Goal: Task Accomplishment & Management: Use online tool/utility

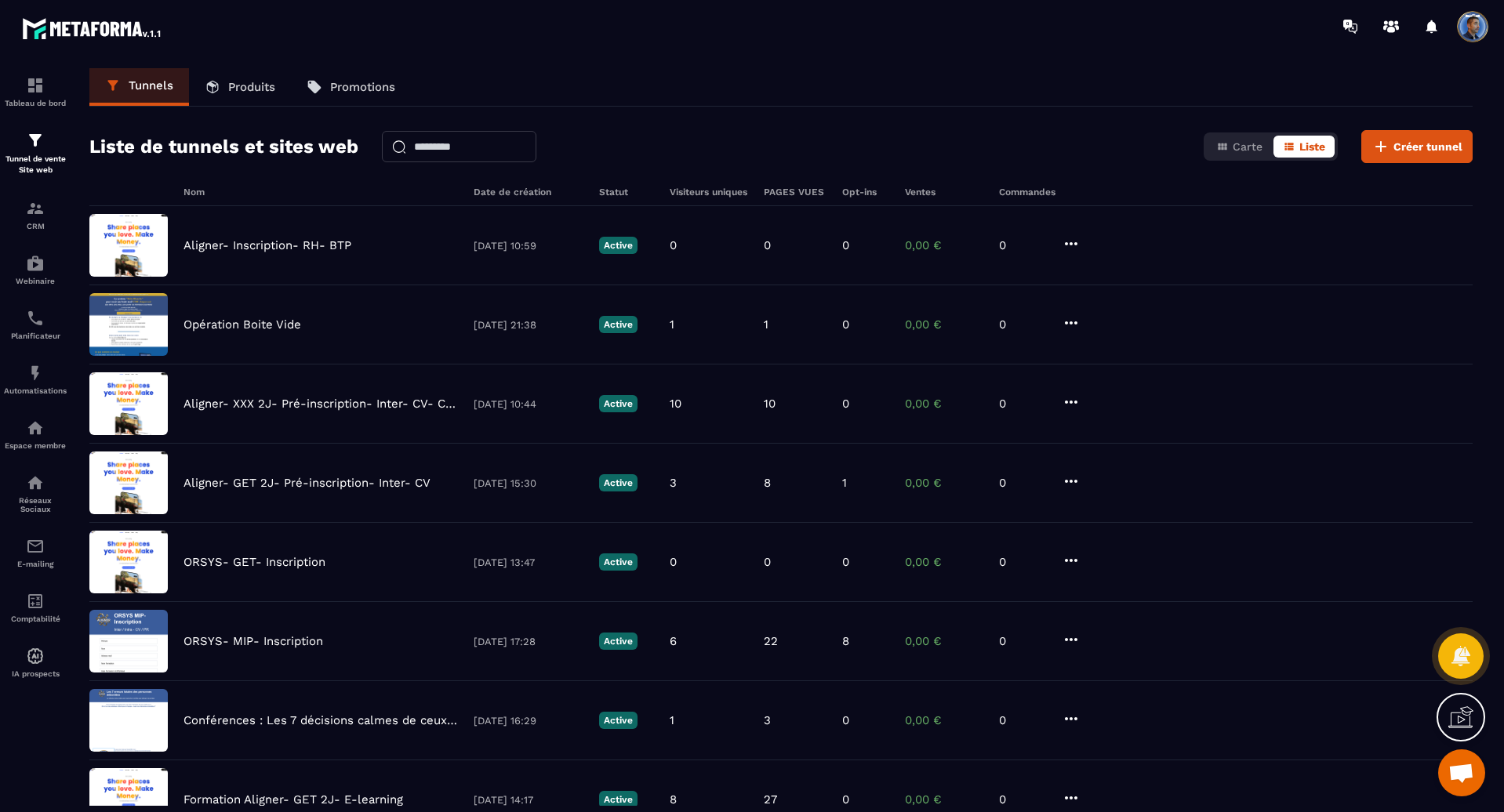
scroll to position [670, 0]
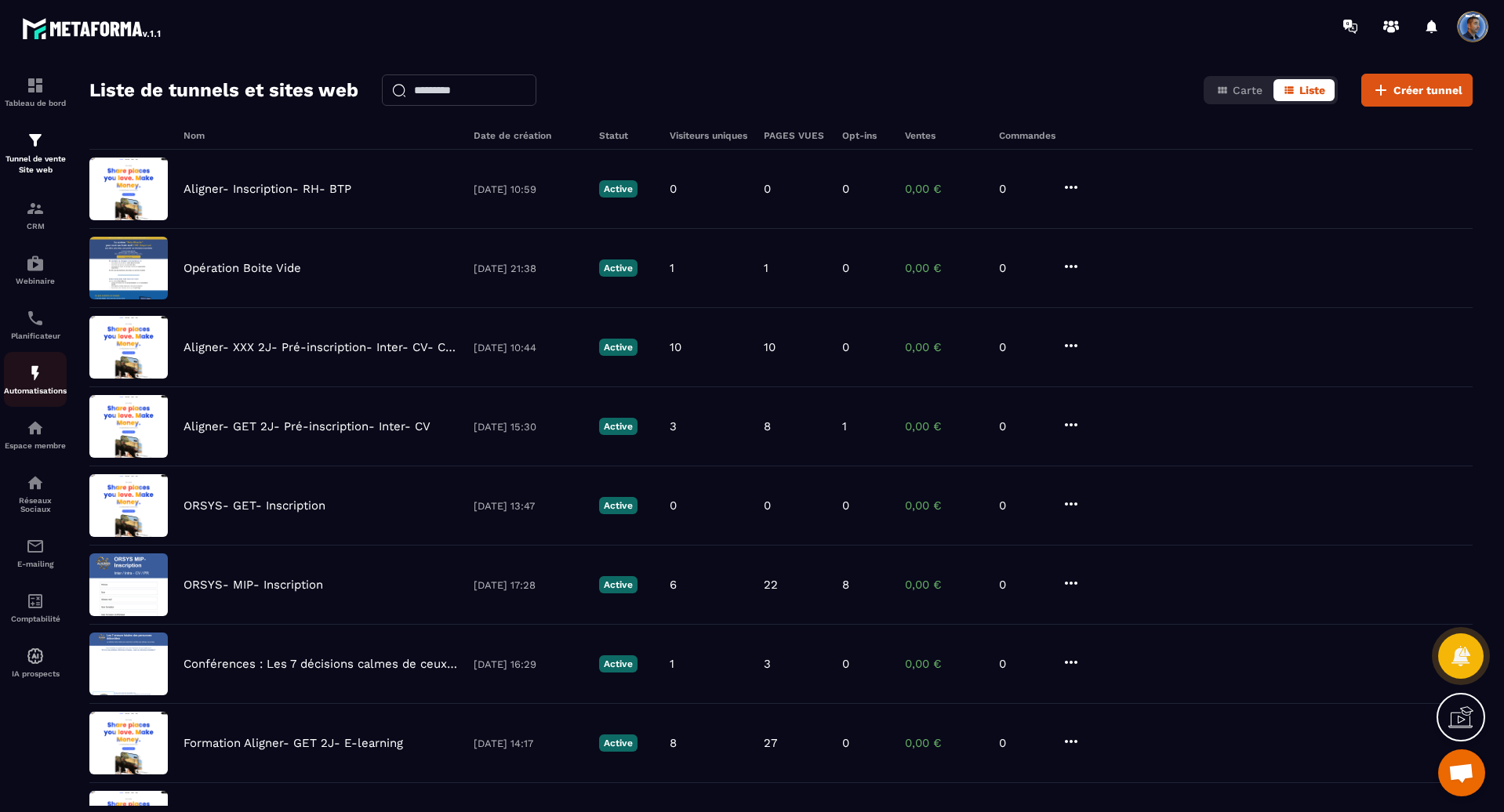
click at [37, 370] on img at bounding box center [35, 372] width 18 height 18
click at [38, 385] on div "Automatisations" at bounding box center [35, 379] width 63 height 32
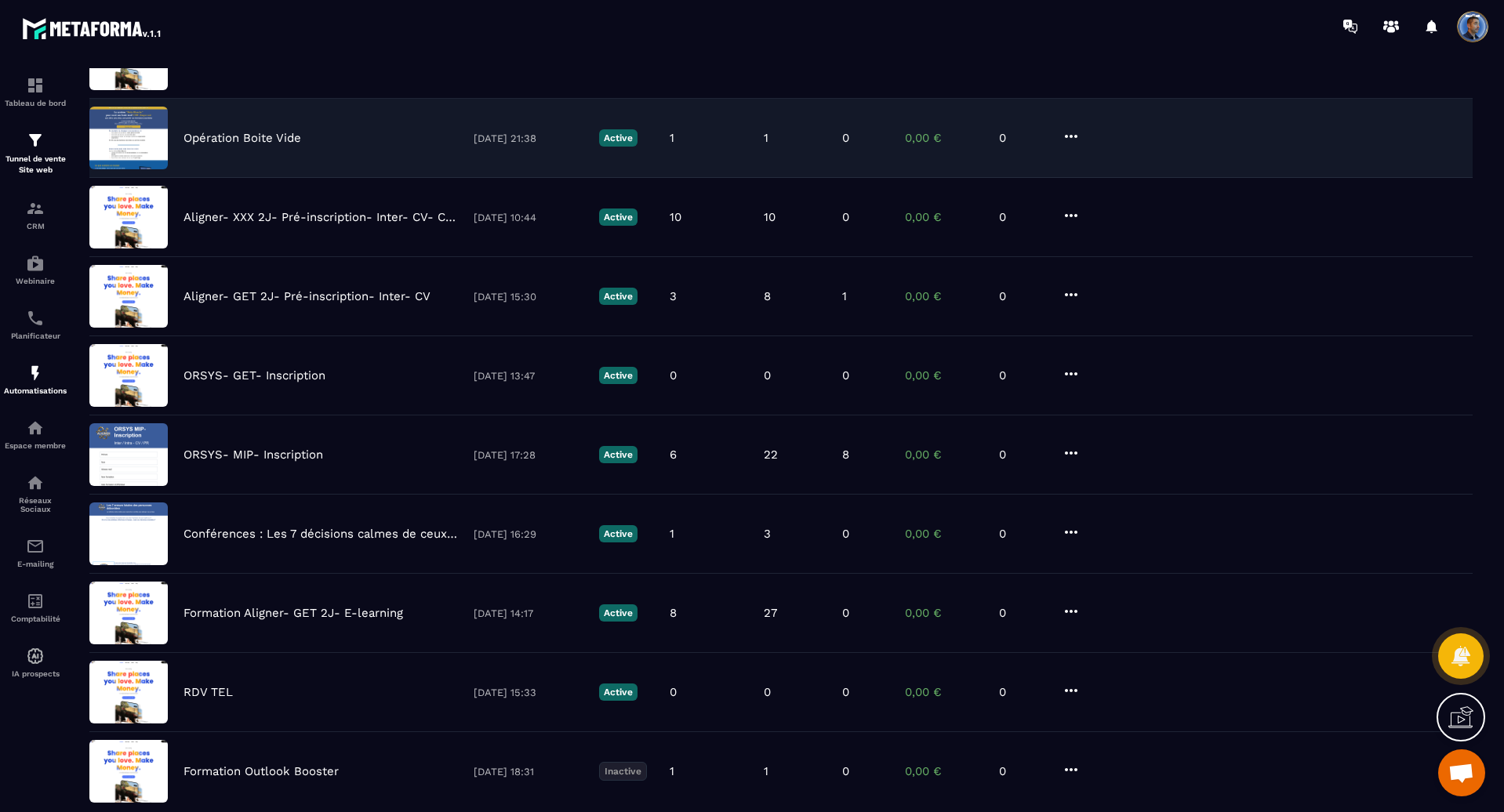
scroll to position [213, 0]
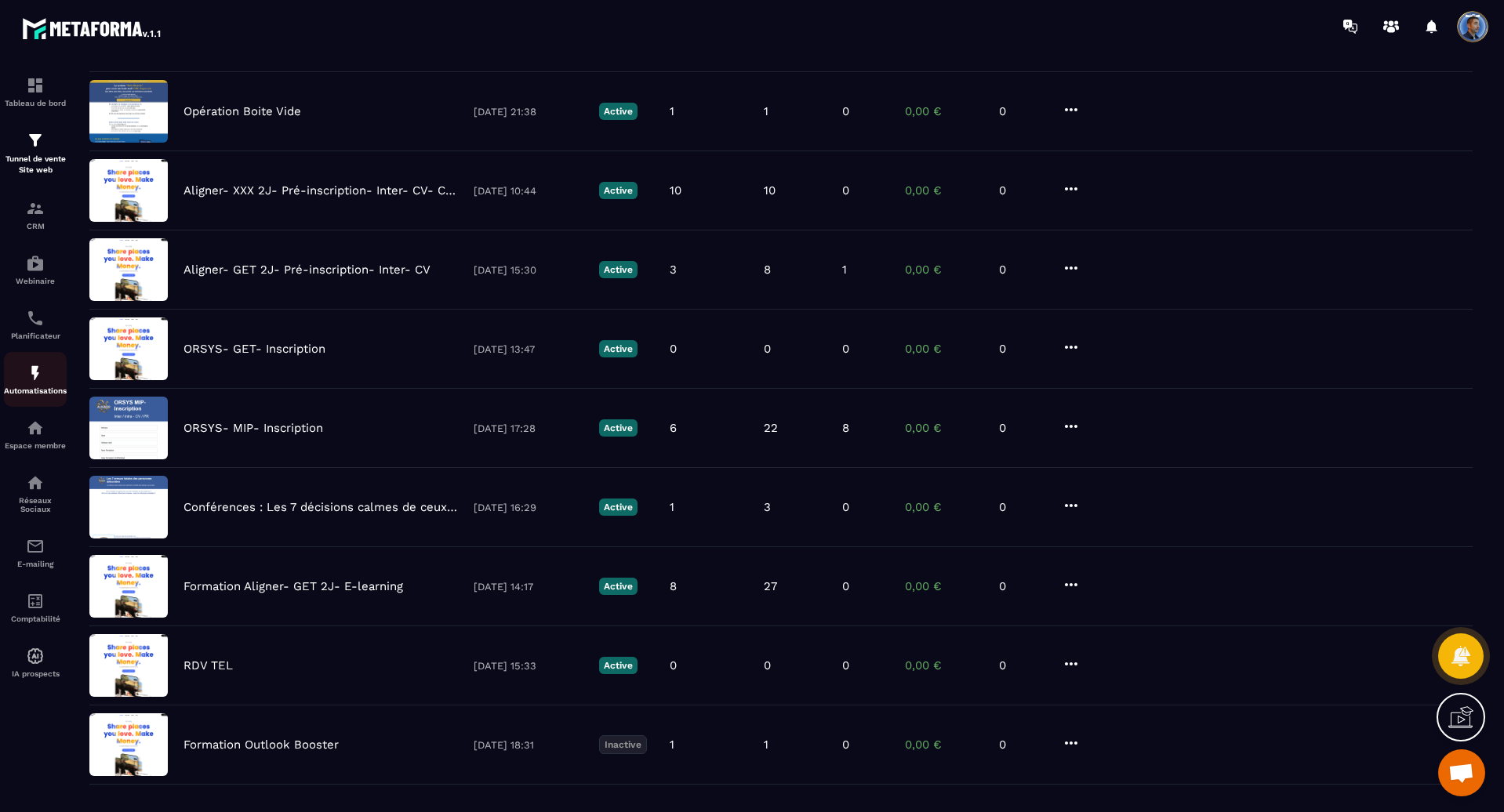
click at [45, 385] on div "Automatisations" at bounding box center [35, 379] width 63 height 32
click at [33, 385] on div "Automatisations" at bounding box center [35, 379] width 63 height 32
click at [37, 303] on link "Planificateur" at bounding box center [35, 324] width 63 height 55
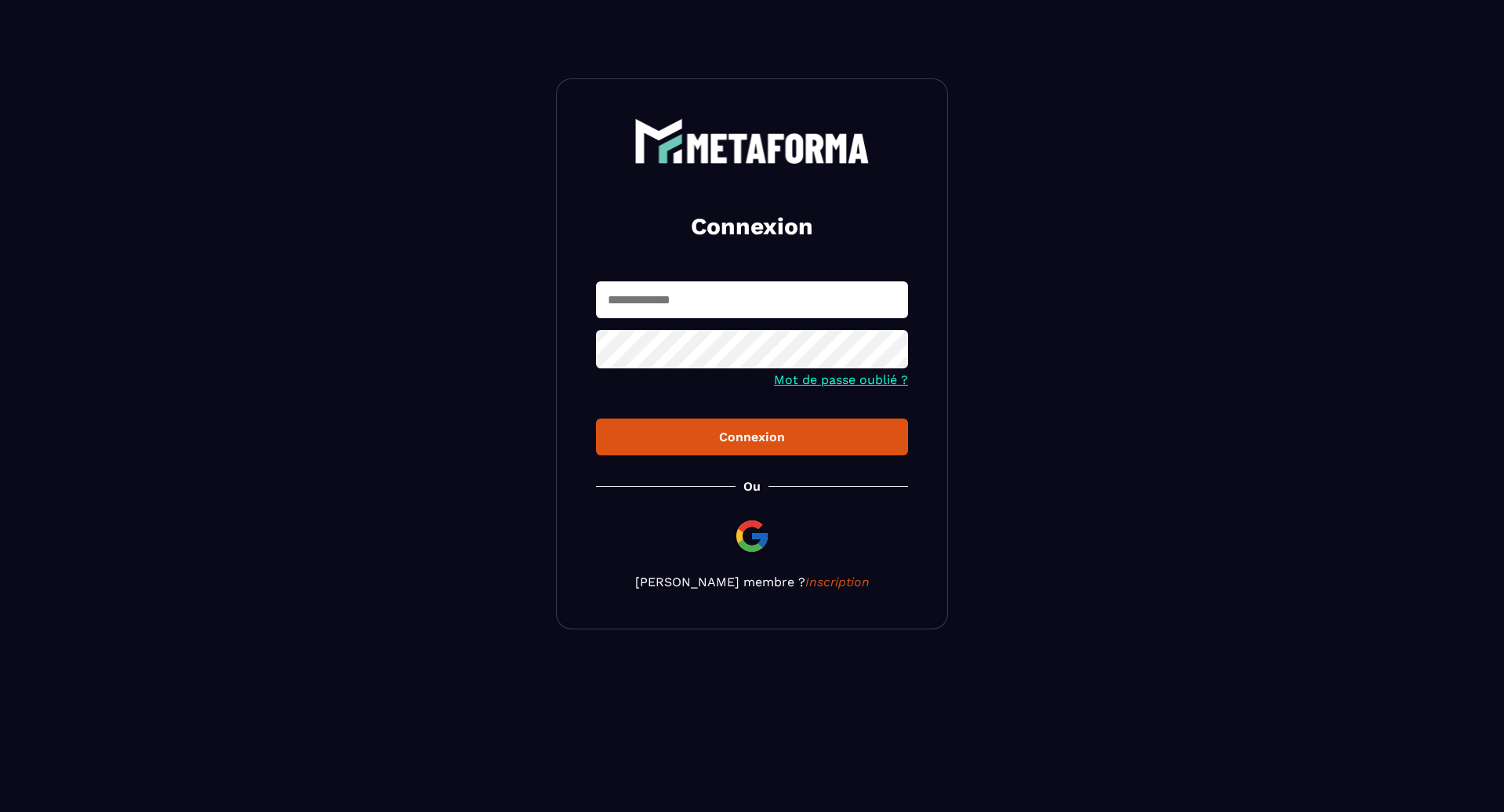
click at [644, 294] on input "text" at bounding box center [752, 300] width 312 height 37
type input "**********"
click at [731, 437] on div "Connexion" at bounding box center [752, 437] width 287 height 15
